Goal: Transaction & Acquisition: Purchase product/service

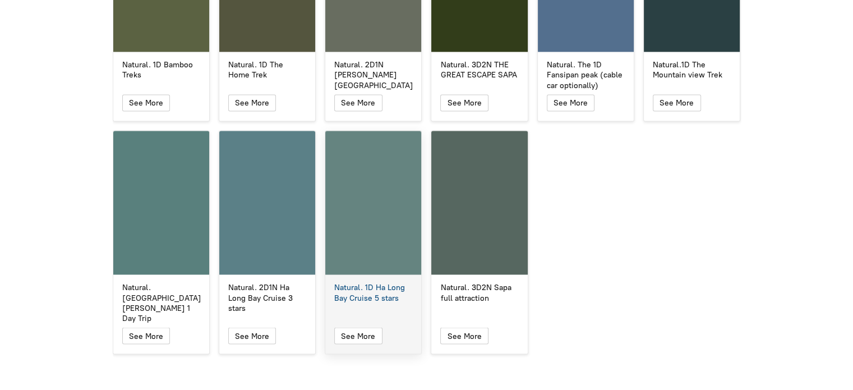
scroll to position [1906, 0]
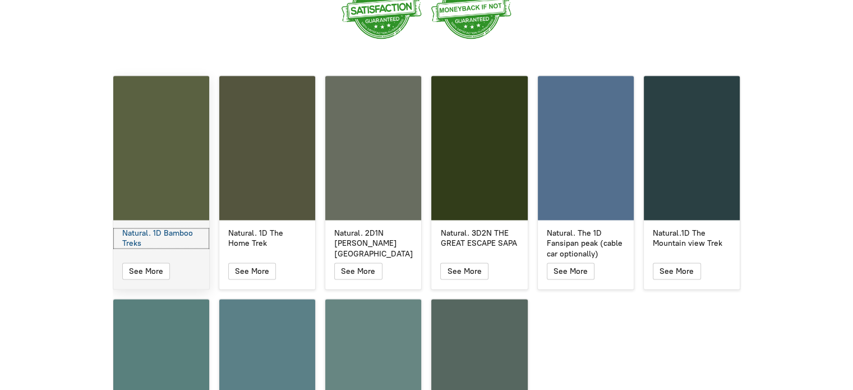
click at [175, 228] on div "Natural. 1D Bamboo Treks" at bounding box center [161, 238] width 78 height 20
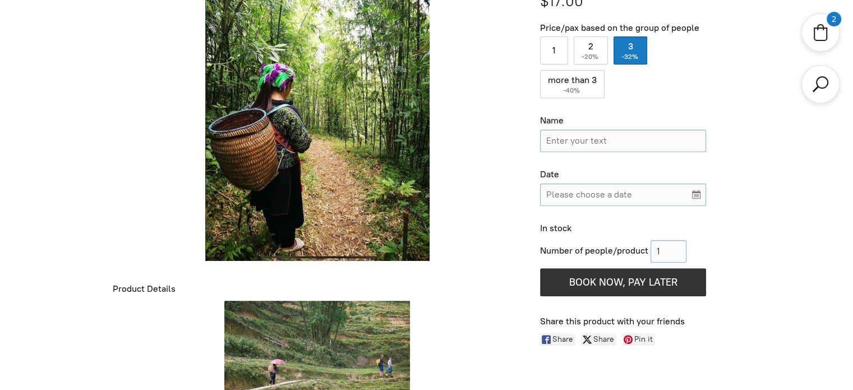
scroll to position [334, 0]
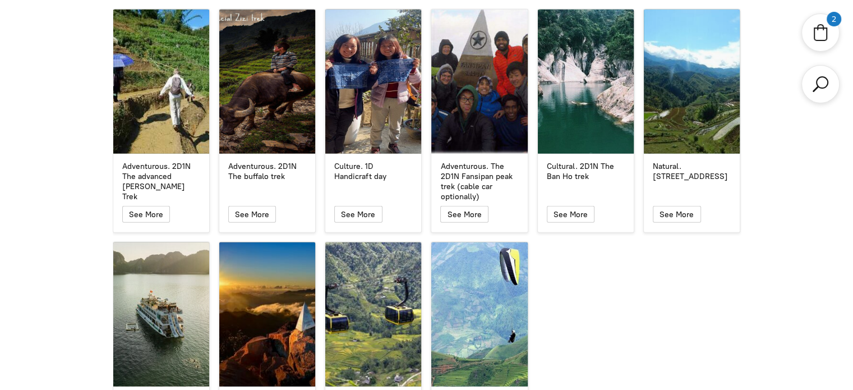
scroll to position [2803, 0]
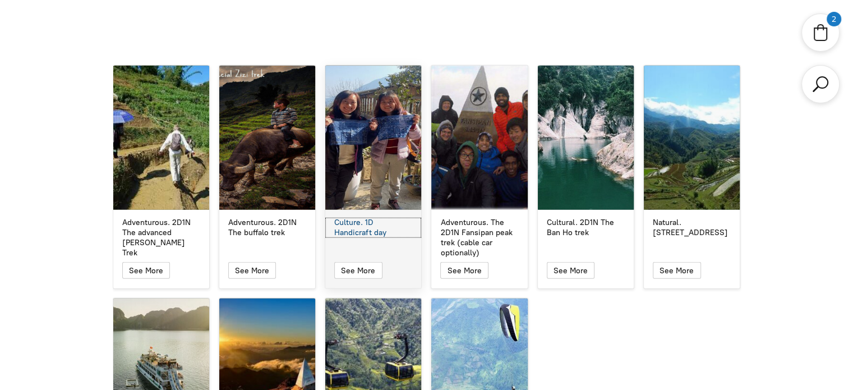
click at [384, 218] on div "Culture. 1D Handicraft day" at bounding box center [373, 228] width 78 height 20
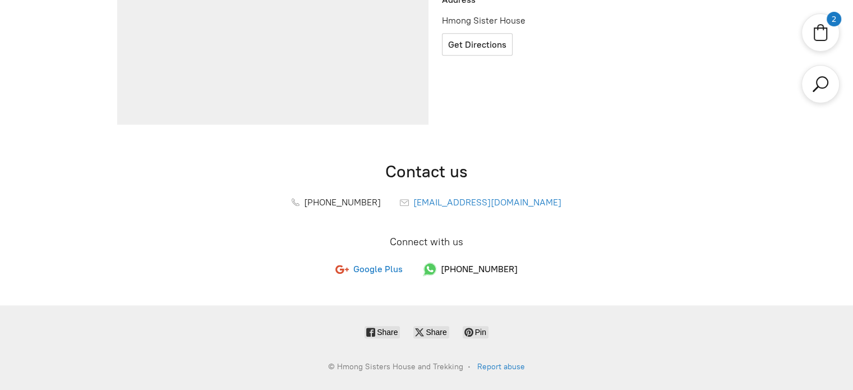
scroll to position [390, 0]
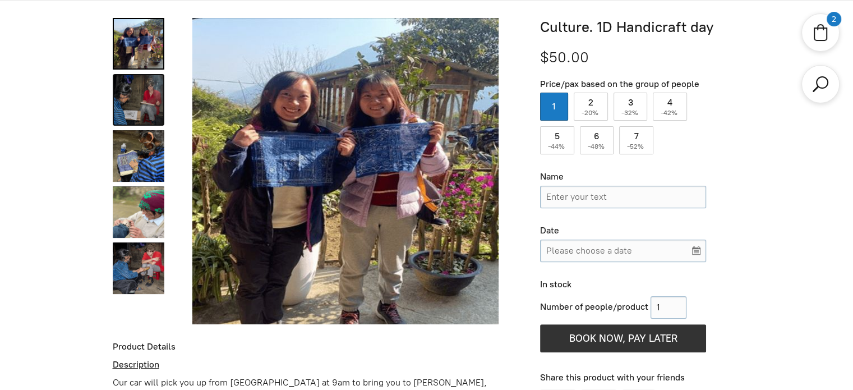
click at [141, 96] on link "Culture. 1D Handicraft day 1" at bounding box center [139, 100] width 52 height 52
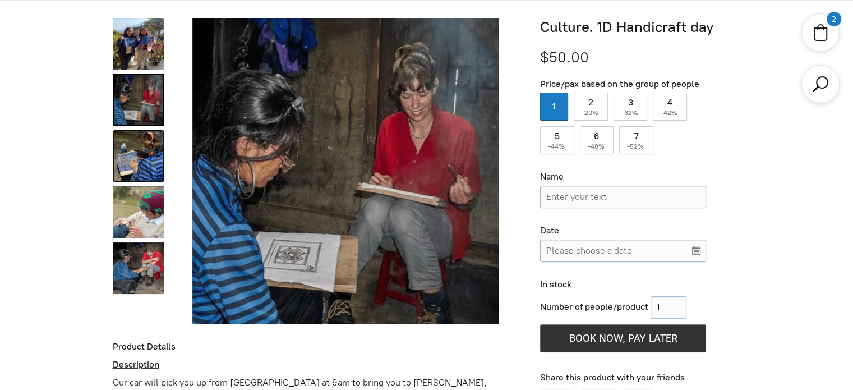
click at [123, 154] on link "Culture. 1D Handicraft day 2" at bounding box center [139, 156] width 52 height 52
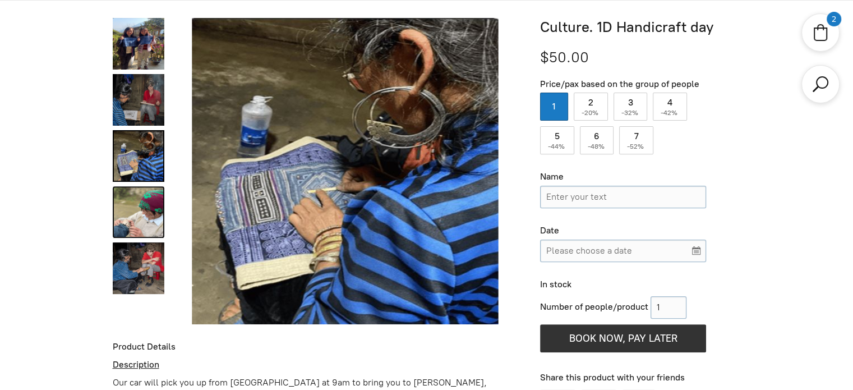
click at [137, 212] on link "Culture. 1D Handicraft day 3" at bounding box center [139, 212] width 52 height 52
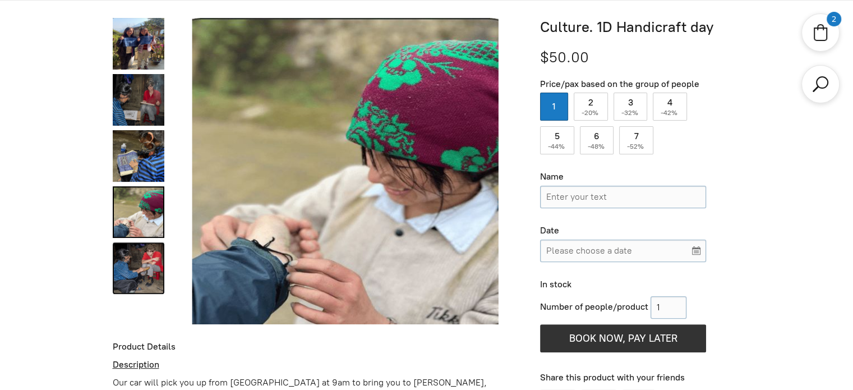
click at [152, 269] on link "Culture. 1D Handicraft day 4" at bounding box center [139, 268] width 52 height 52
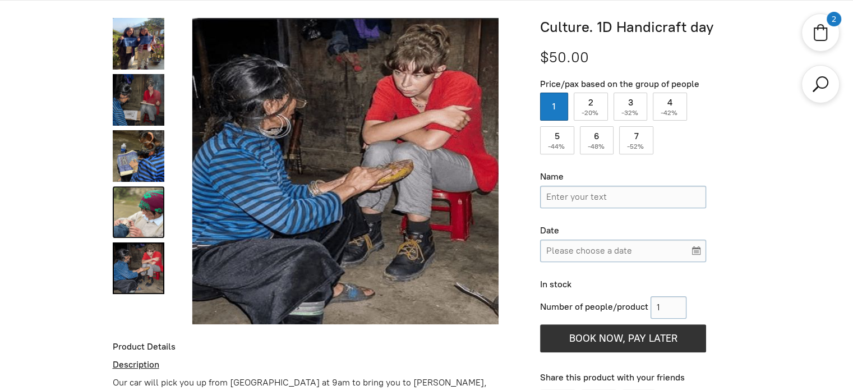
click at [144, 212] on link "Culture. 1D Handicraft day 3" at bounding box center [139, 212] width 52 height 52
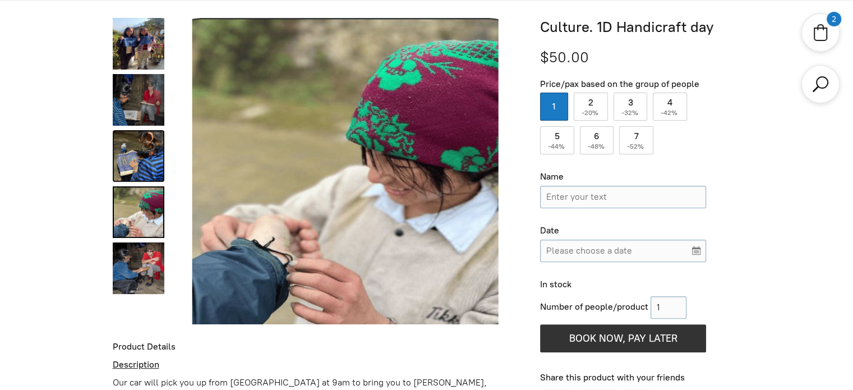
click at [135, 156] on link "Culture. 1D Handicraft day 2" at bounding box center [139, 156] width 52 height 52
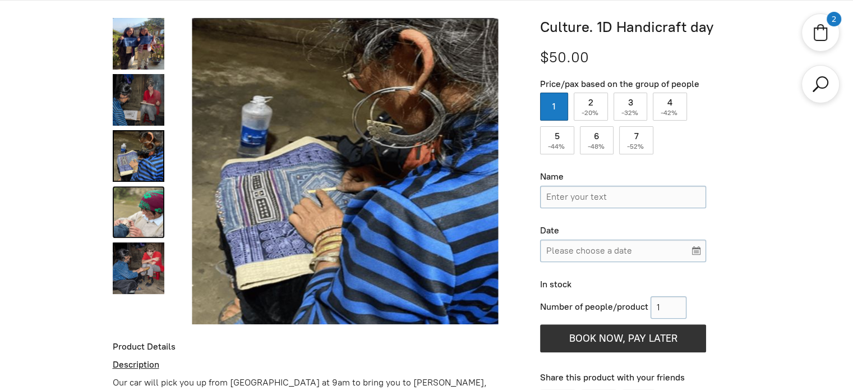
click at [133, 217] on link "Culture. 1D Handicraft day 3" at bounding box center [139, 212] width 52 height 52
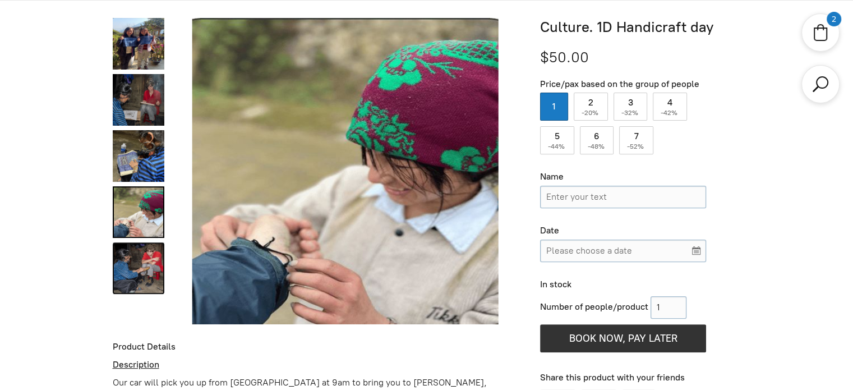
click at [135, 267] on link "Culture. 1D Handicraft day 4" at bounding box center [139, 268] width 52 height 52
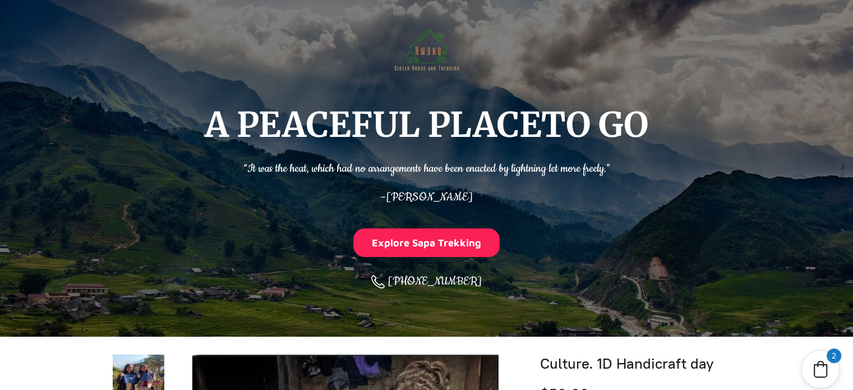
scroll to position [0, 0]
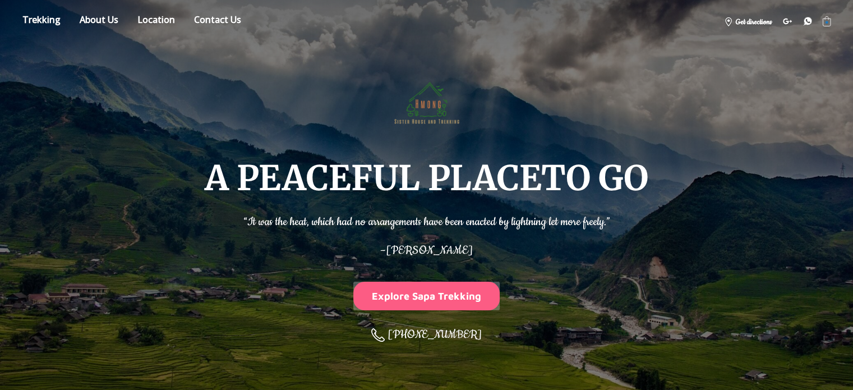
click at [419, 298] on button "Explore Sapa Trekking" at bounding box center [426, 295] width 147 height 29
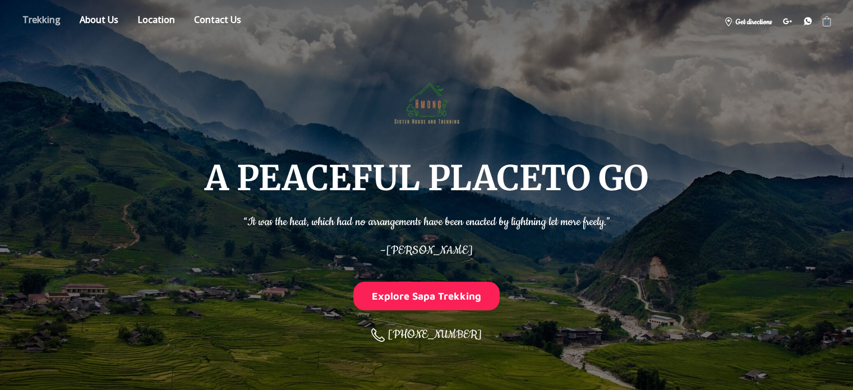
click at [42, 19] on link "Store" at bounding box center [41, 22] width 55 height 20
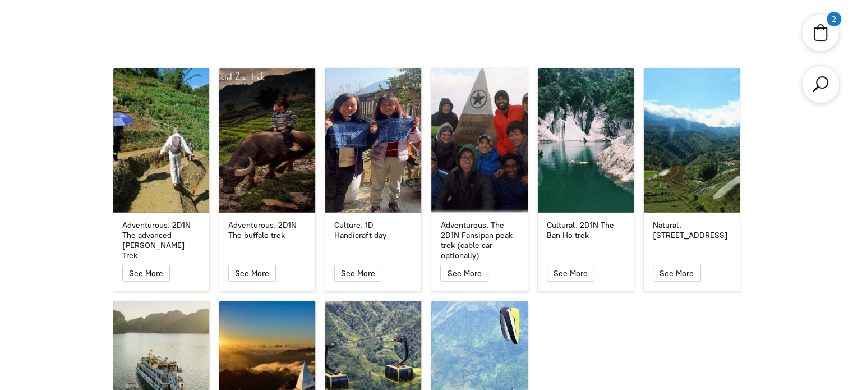
scroll to position [2857, 0]
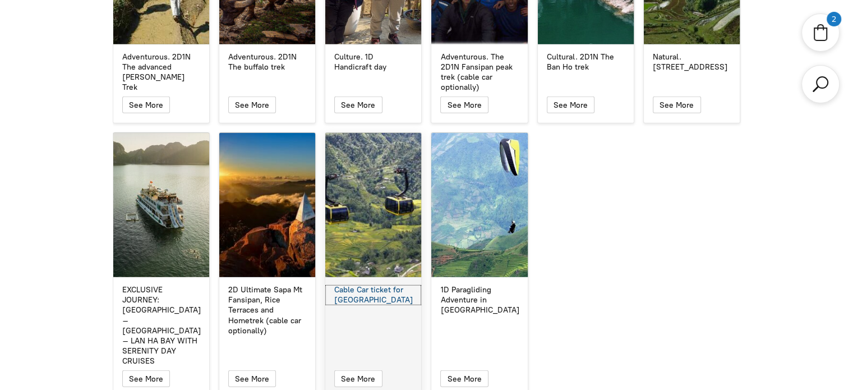
click at [359, 285] on div "Cable Car ticket for Fansipan Peak" at bounding box center [373, 295] width 78 height 20
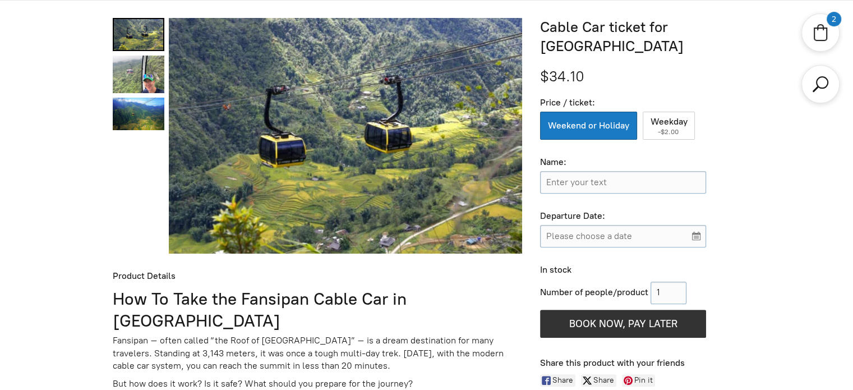
scroll to position [278, 0]
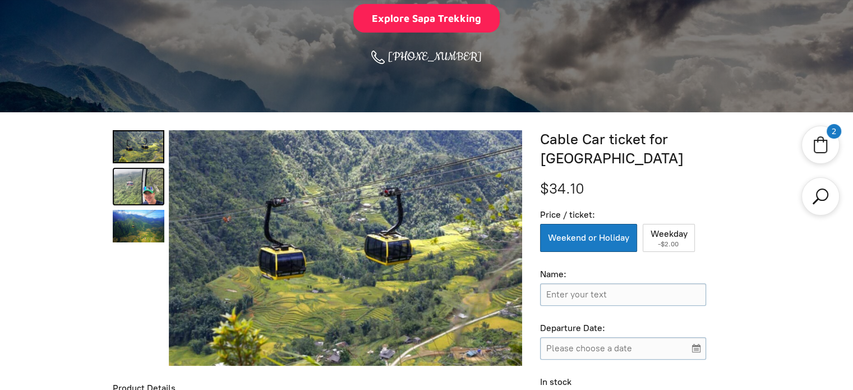
click at [147, 177] on link "Cable Car ticket for Fansipan Peak 1" at bounding box center [139, 187] width 52 height 38
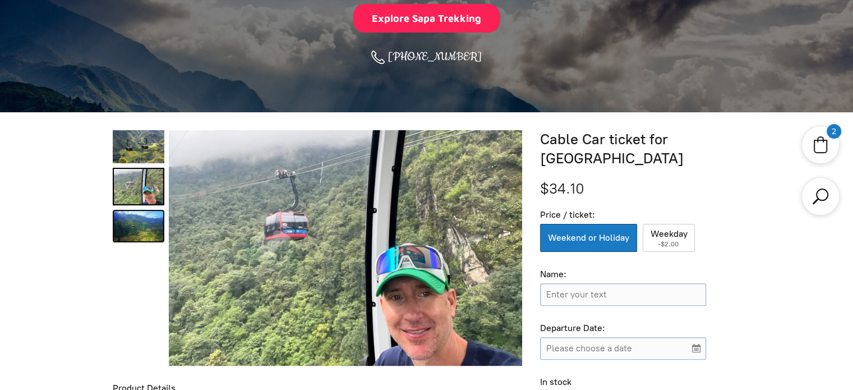
click at [124, 227] on link "Cable Car ticket for Fansipan Peak 2" at bounding box center [139, 226] width 52 height 33
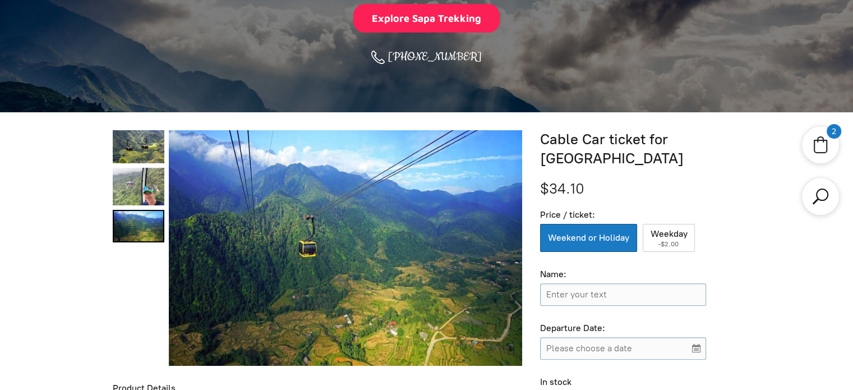
click at [144, 192] on link "Cable Car ticket for Fansipan Peak 1" at bounding box center [139, 187] width 52 height 38
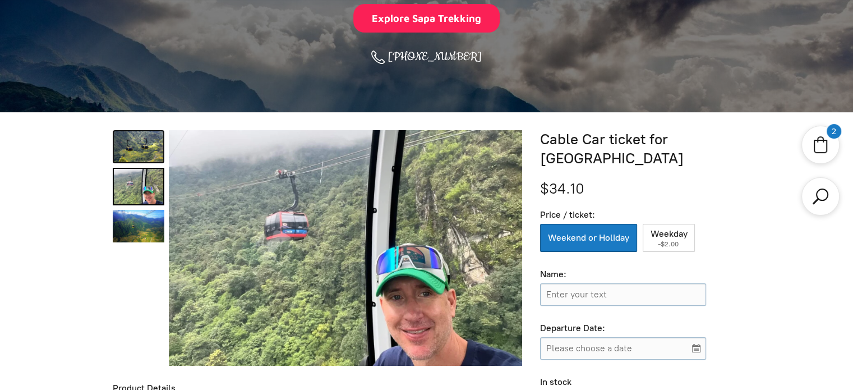
click at [141, 145] on link "Cable Car ticket for Fansipan Peak 0" at bounding box center [139, 146] width 52 height 33
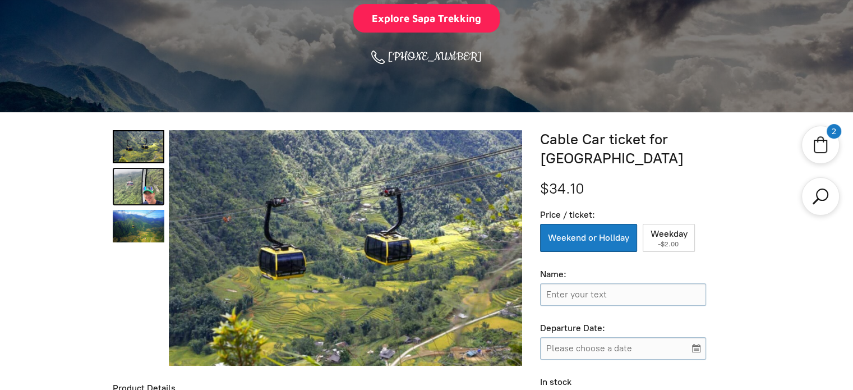
click at [135, 186] on link "Cable Car ticket for Fansipan Peak 1" at bounding box center [139, 187] width 52 height 38
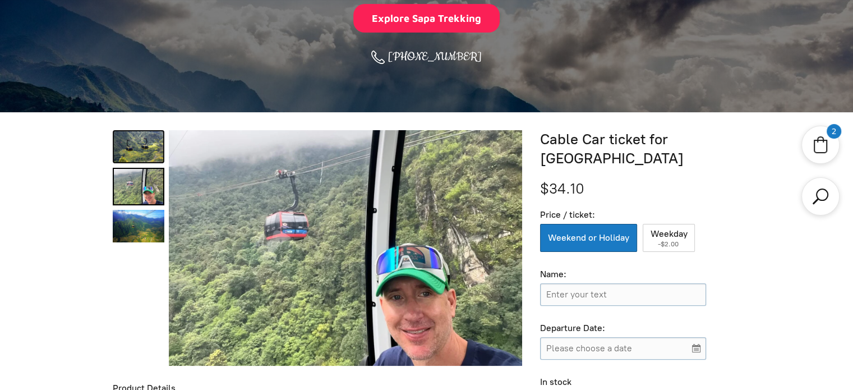
click at [144, 145] on link "Cable Car ticket for Fansipan Peak 0" at bounding box center [139, 146] width 52 height 33
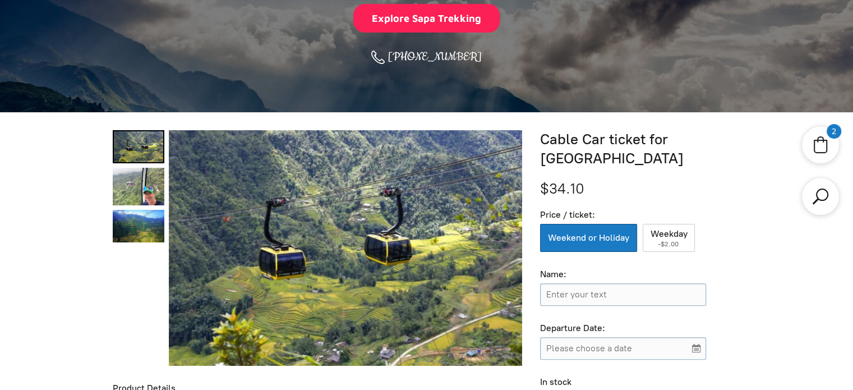
scroll to position [334, 0]
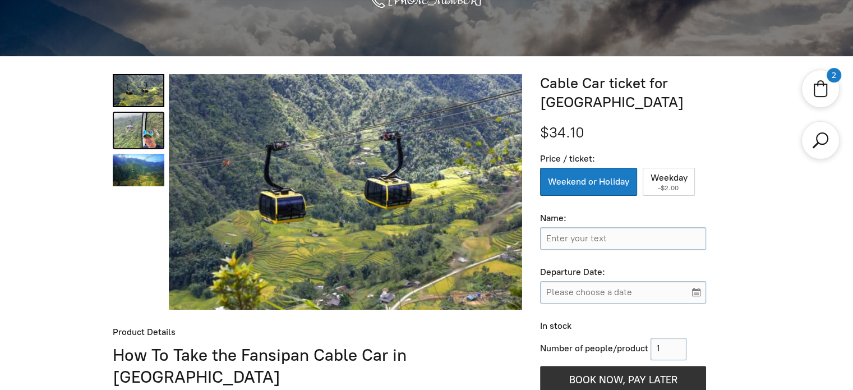
click at [139, 130] on link "Cable Car ticket for Fansipan Peak 1" at bounding box center [139, 131] width 52 height 38
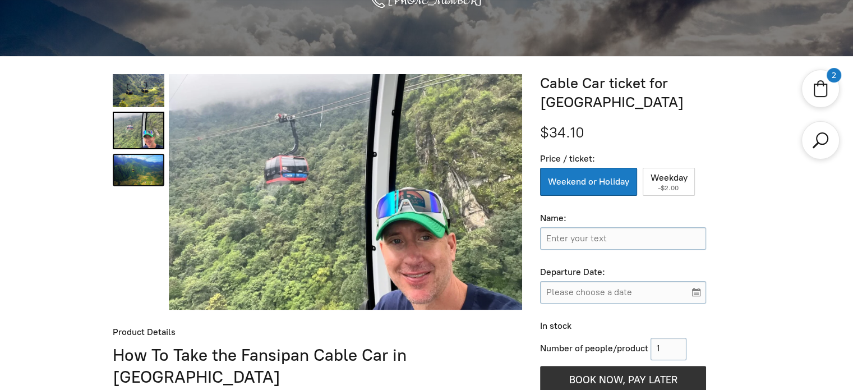
click at [134, 158] on link "Cable Car ticket for Fansipan Peak 2" at bounding box center [139, 170] width 52 height 33
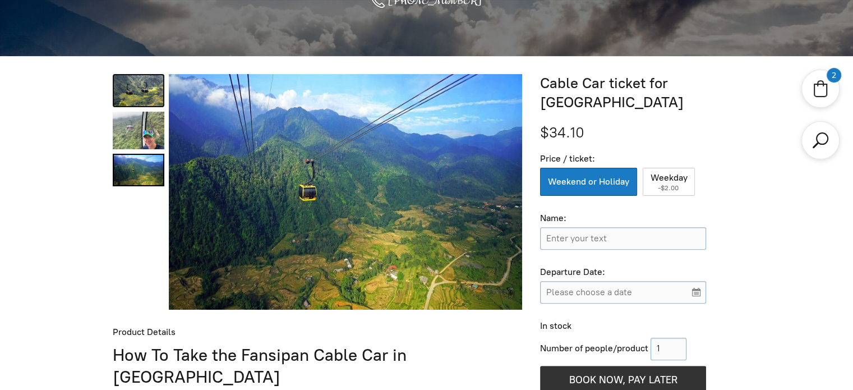
click at [144, 90] on link "Cable Car ticket for Fansipan Peak 0" at bounding box center [139, 90] width 52 height 33
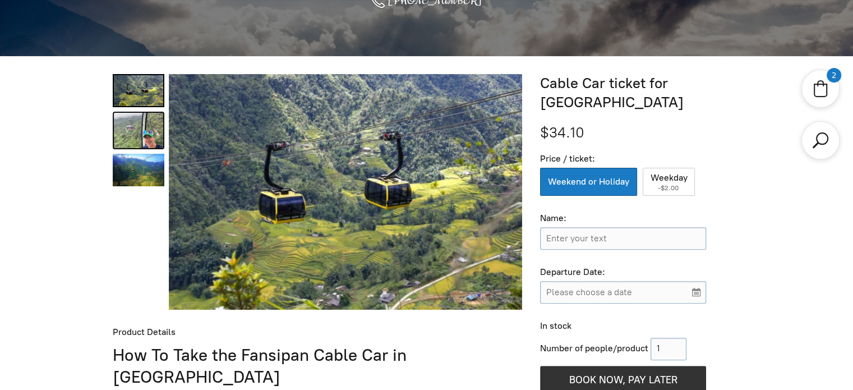
click at [137, 125] on link "Cable Car ticket for Fansipan Peak 1" at bounding box center [139, 131] width 52 height 38
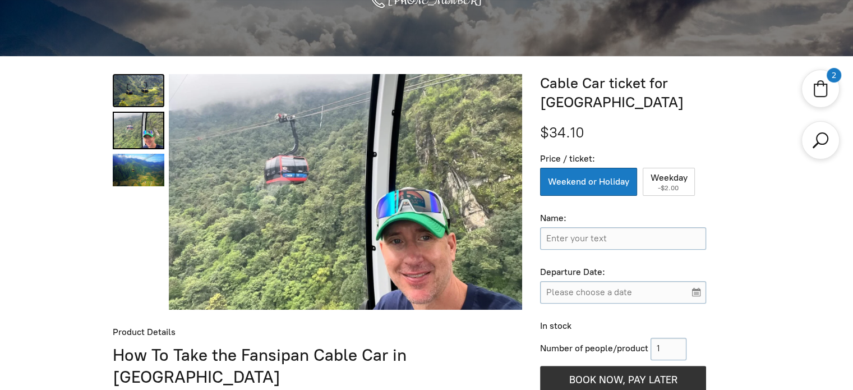
click at [137, 87] on link "Cable Car ticket for Fansipan Peak 0" at bounding box center [139, 90] width 52 height 33
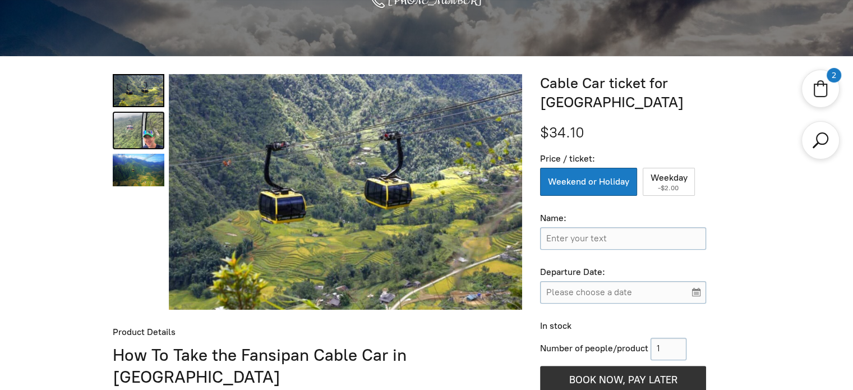
click at [142, 127] on link "Cable Car ticket for Fansipan Peak 1" at bounding box center [139, 131] width 52 height 38
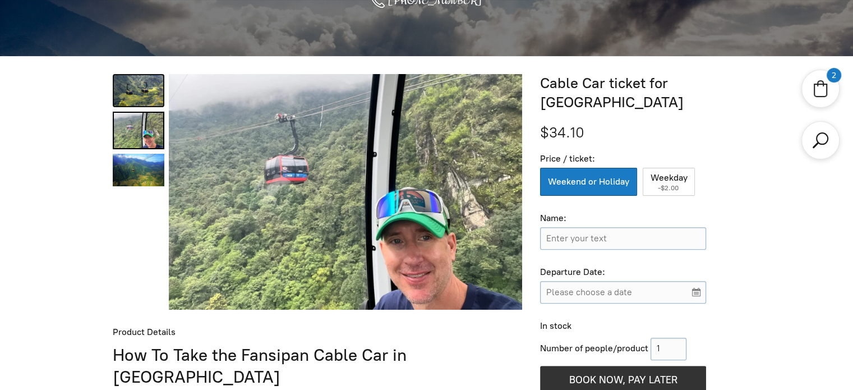
click at [134, 86] on link "Cable Car ticket for Fansipan Peak 0" at bounding box center [139, 90] width 52 height 33
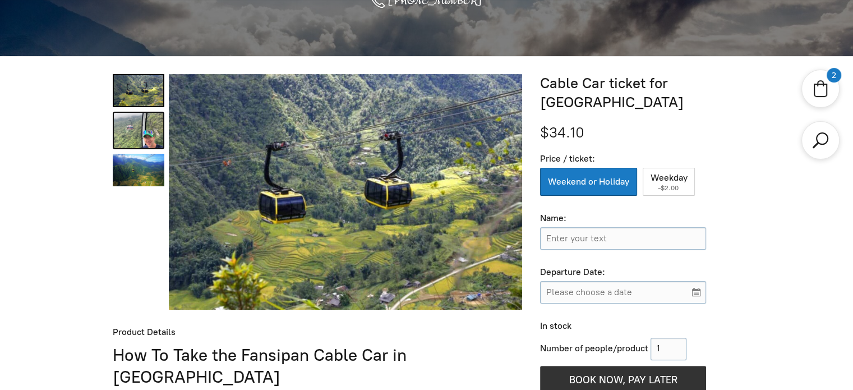
click at [140, 118] on link "Cable Car ticket for Fansipan Peak 1" at bounding box center [139, 131] width 52 height 38
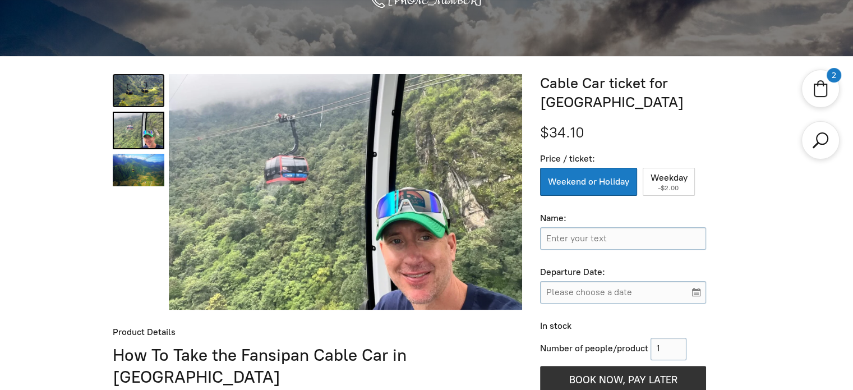
click at [138, 88] on link "Cable Car ticket for Fansipan Peak 0" at bounding box center [139, 90] width 52 height 33
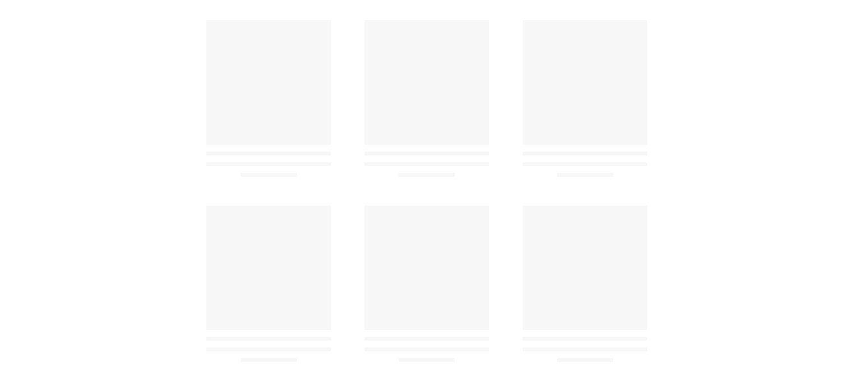
scroll to position [390, 0]
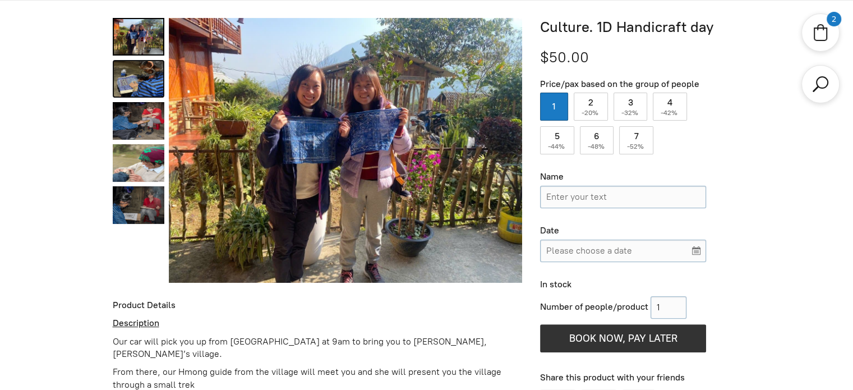
click at [115, 76] on link "Culture. 1D Handicraft day 1" at bounding box center [139, 79] width 52 height 38
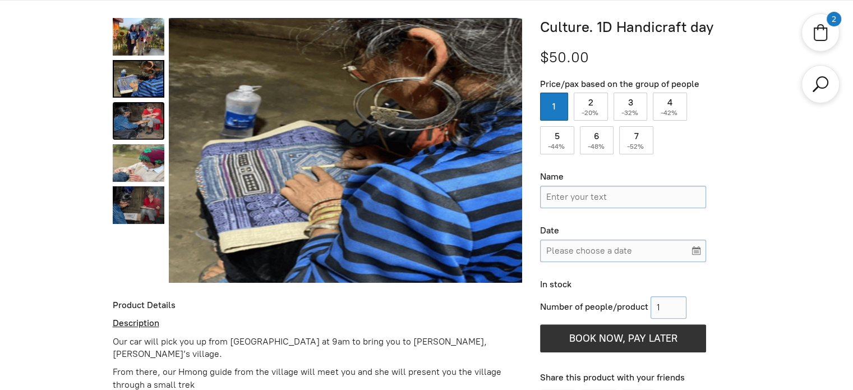
click at [124, 112] on link "Culture. 1D Handicraft day 2" at bounding box center [139, 121] width 52 height 38
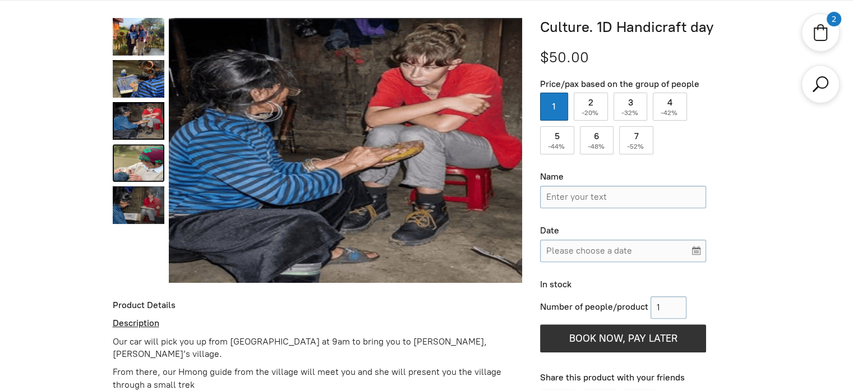
click at [135, 153] on link "Culture. 1D Handicraft day 3" at bounding box center [139, 163] width 52 height 38
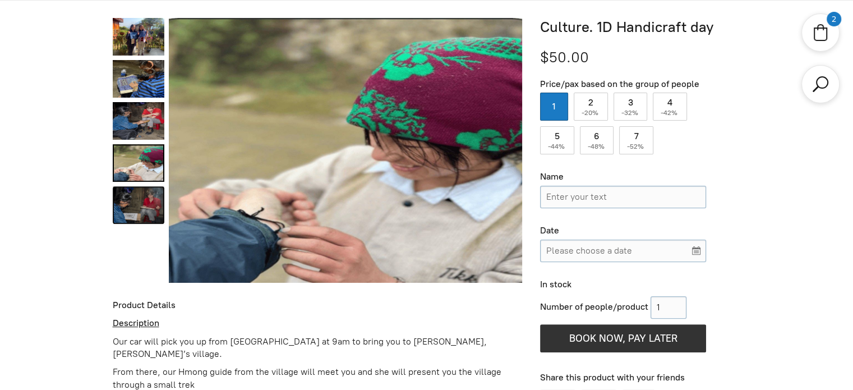
click at [118, 197] on link "Culture. 1D Handicraft day 4" at bounding box center [139, 205] width 52 height 38
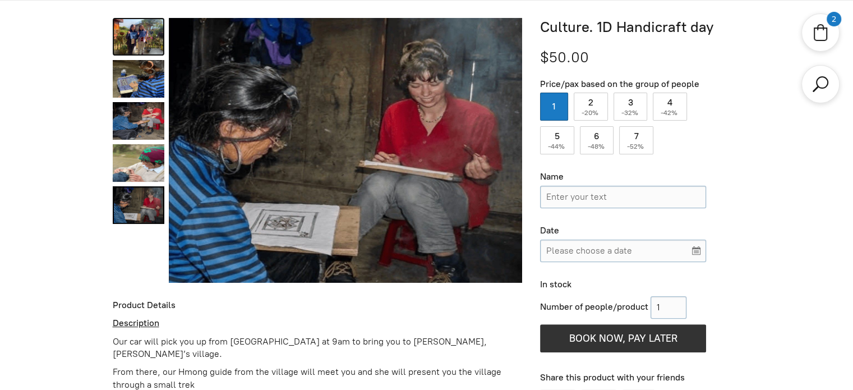
click at [136, 33] on link "Culture. 1D Handicraft day 0" at bounding box center [139, 37] width 52 height 38
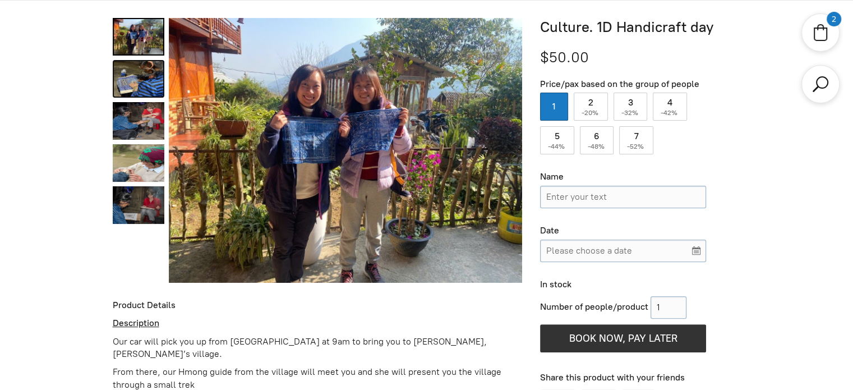
click at [132, 80] on link "Culture. 1D Handicraft day 1" at bounding box center [139, 79] width 52 height 38
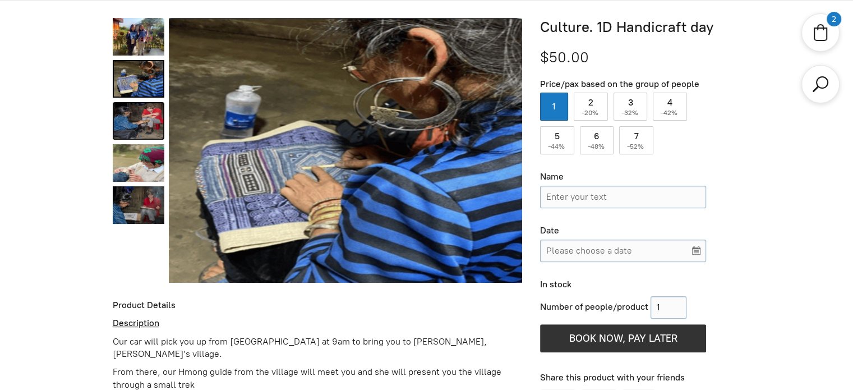
click at [139, 122] on link "Culture. 1D Handicraft day 2" at bounding box center [139, 121] width 52 height 38
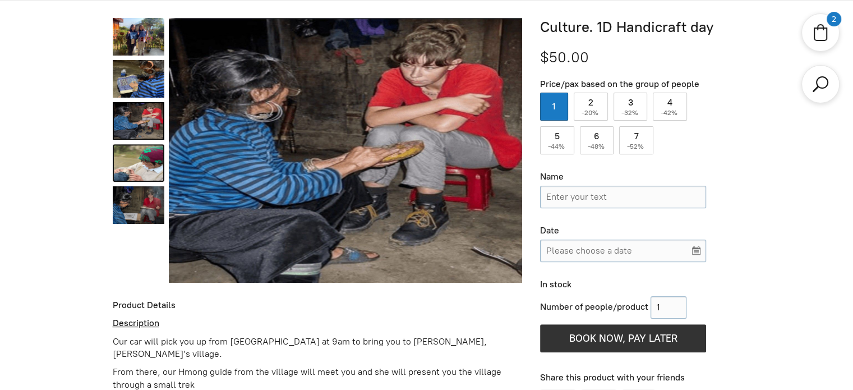
click at [123, 165] on link "Culture. 1D Handicraft day 3" at bounding box center [139, 163] width 52 height 38
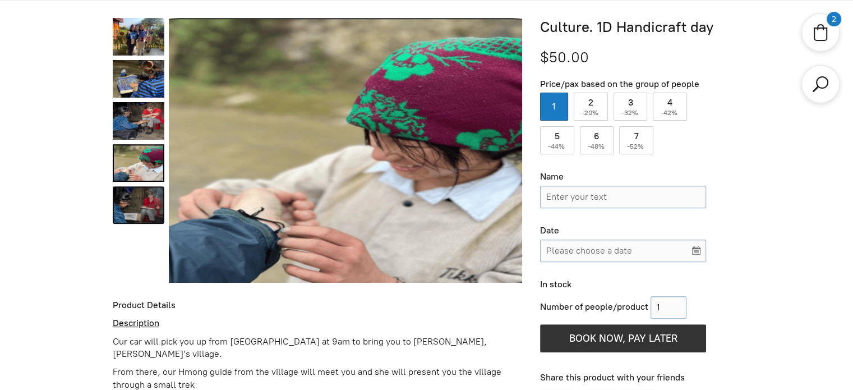
click at [130, 202] on link "Culture. 1D Handicraft day 4" at bounding box center [139, 205] width 52 height 38
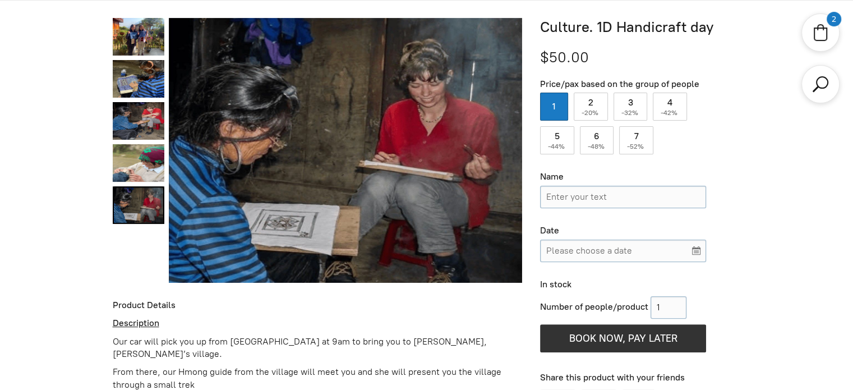
scroll to position [334, 0]
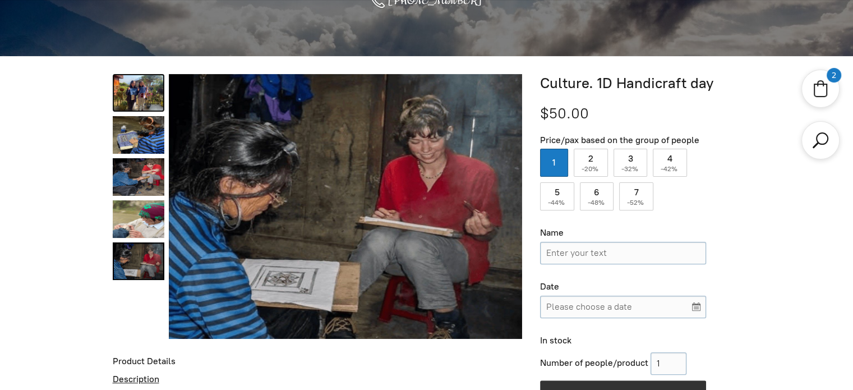
click at [125, 95] on link "Culture. 1D Handicraft day 0" at bounding box center [139, 93] width 52 height 38
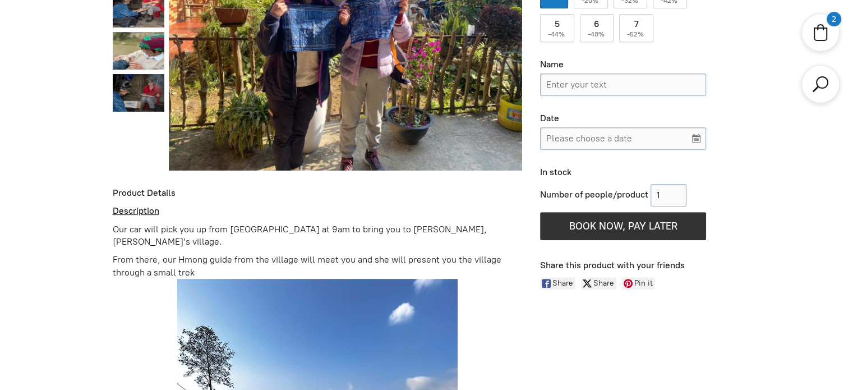
scroll to position [390, 0]
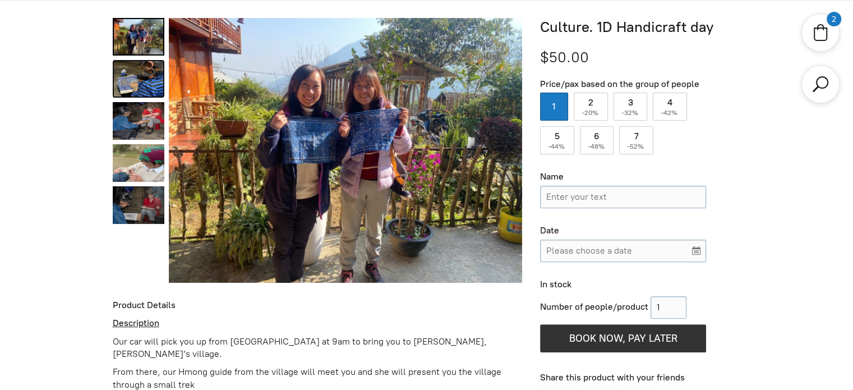
click at [130, 73] on link "Culture. 1D Handicraft day 1" at bounding box center [139, 79] width 52 height 38
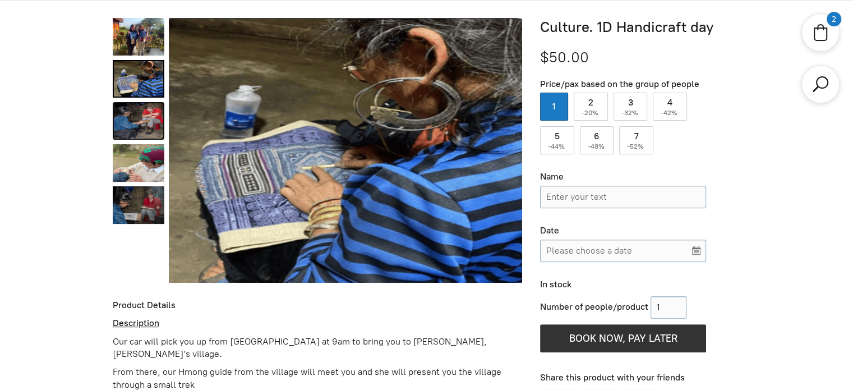
click at [135, 124] on link "Culture. 1D Handicraft day 2" at bounding box center [139, 121] width 52 height 38
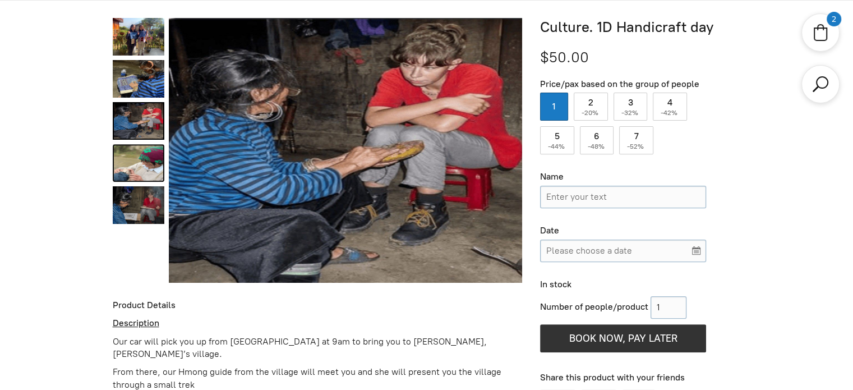
click at [131, 157] on link "Culture. 1D Handicraft day 3" at bounding box center [139, 163] width 52 height 38
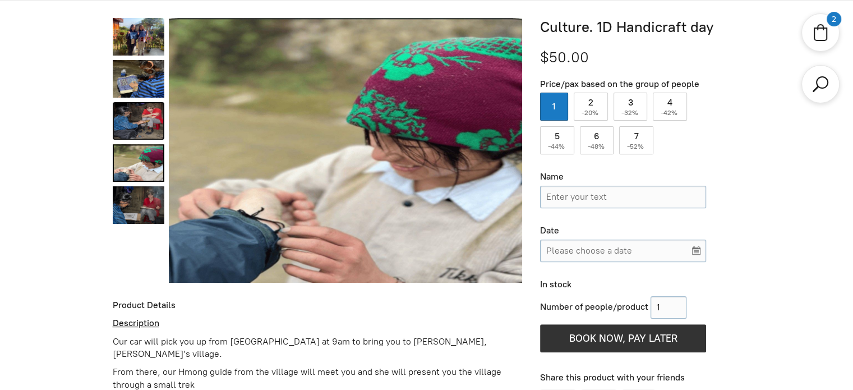
click at [131, 113] on link "Culture. 1D Handicraft day 2" at bounding box center [139, 121] width 52 height 38
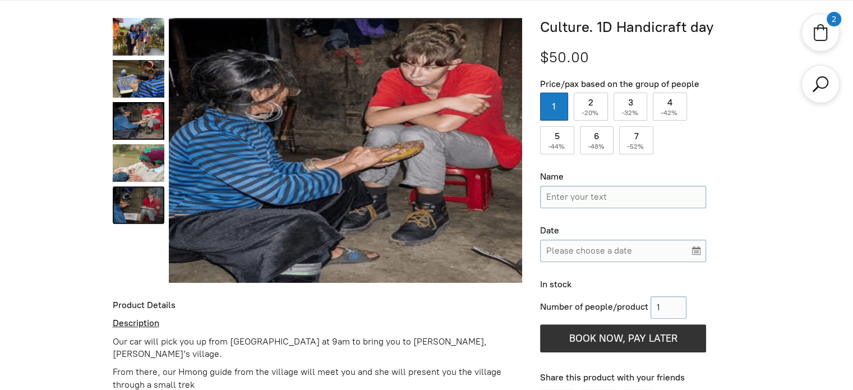
click at [135, 197] on link "Culture. 1D Handicraft day 4" at bounding box center [139, 205] width 52 height 38
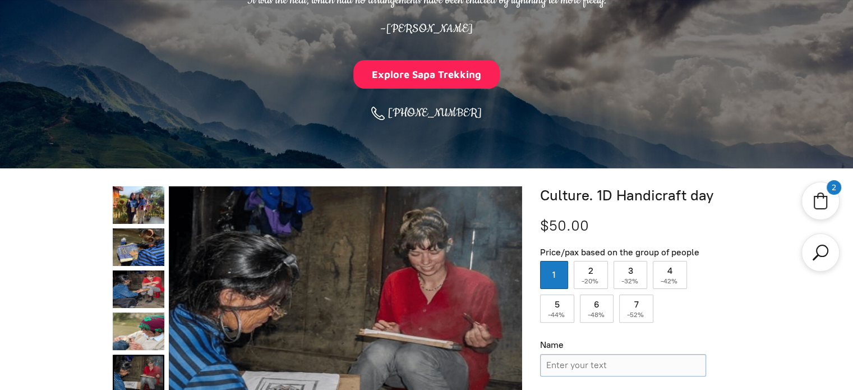
scroll to position [334, 0]
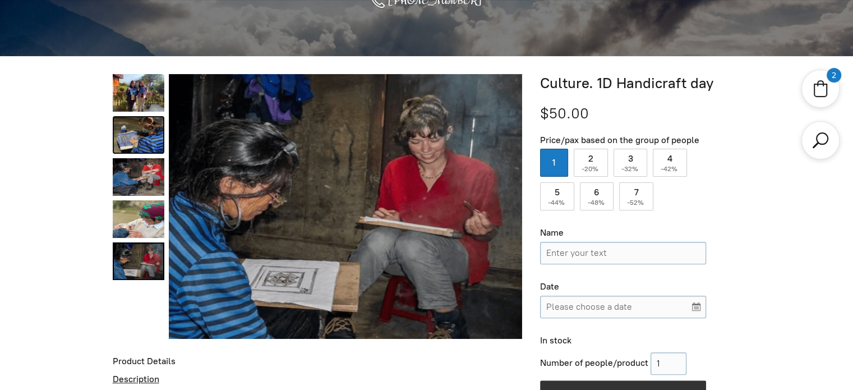
click at [135, 143] on link "Culture. 1D Handicraft day 1" at bounding box center [139, 135] width 52 height 38
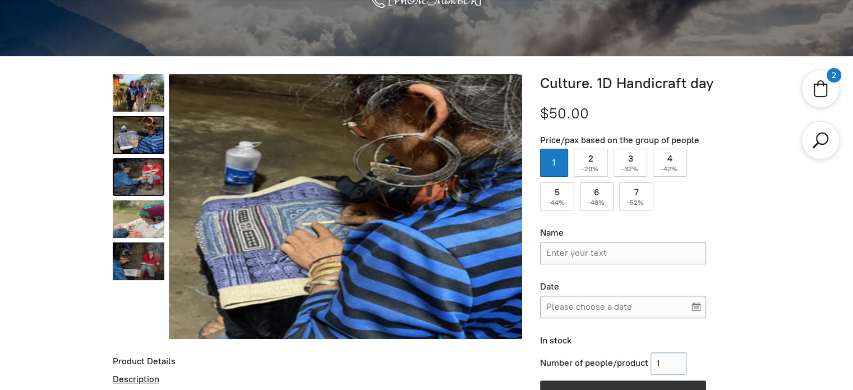
click at [130, 178] on link "Culture. 1D Handicraft day 2" at bounding box center [139, 177] width 52 height 38
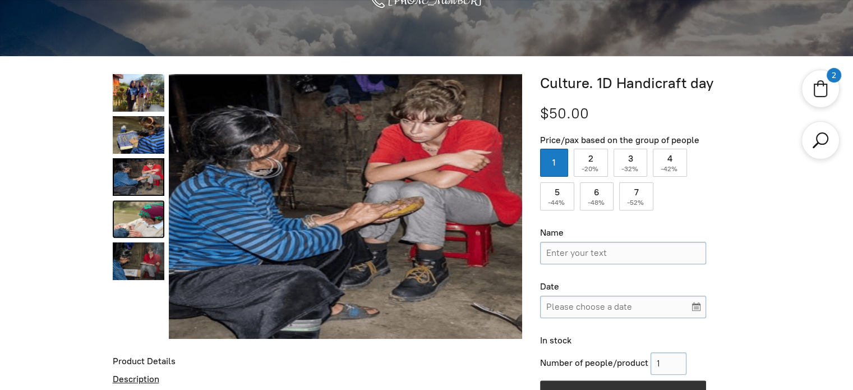
click at [132, 209] on link "Culture. 1D Handicraft day 3" at bounding box center [139, 219] width 52 height 38
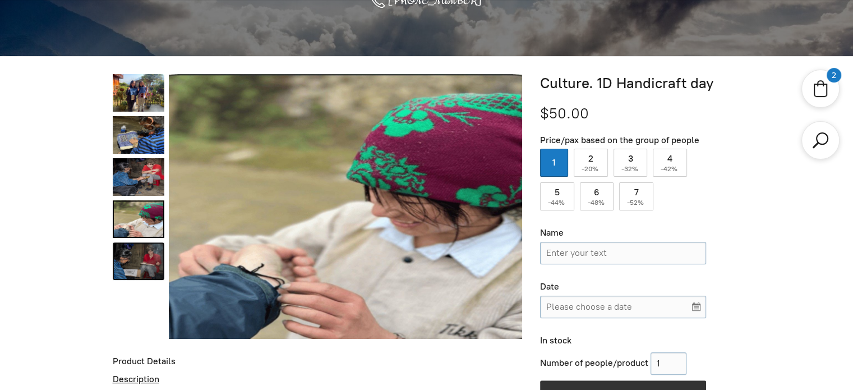
click at [124, 255] on link "Culture. 1D Handicraft day 4" at bounding box center [139, 261] width 52 height 38
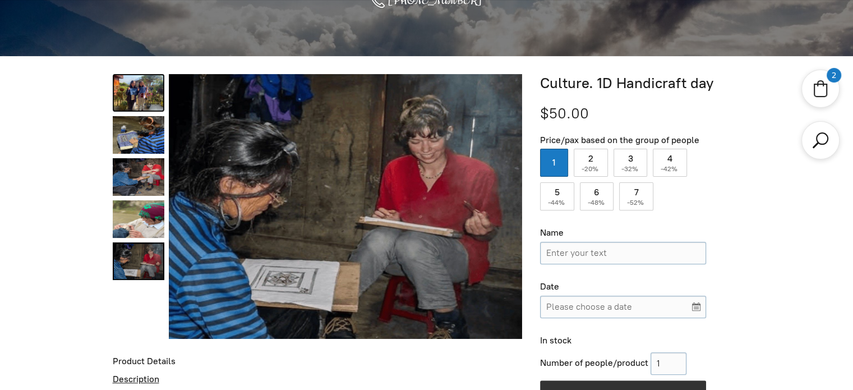
click at [141, 105] on link "Culture. 1D Handicraft day 0" at bounding box center [139, 93] width 52 height 38
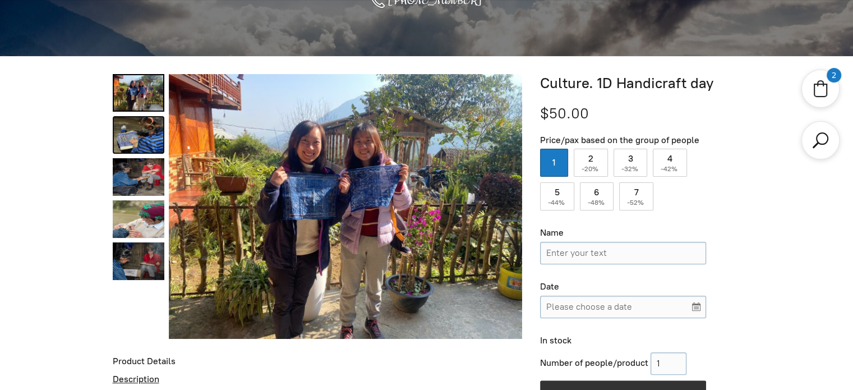
click at [141, 135] on link "Culture. 1D Handicraft day 1" at bounding box center [139, 135] width 52 height 38
